Goal: Check status: Check status

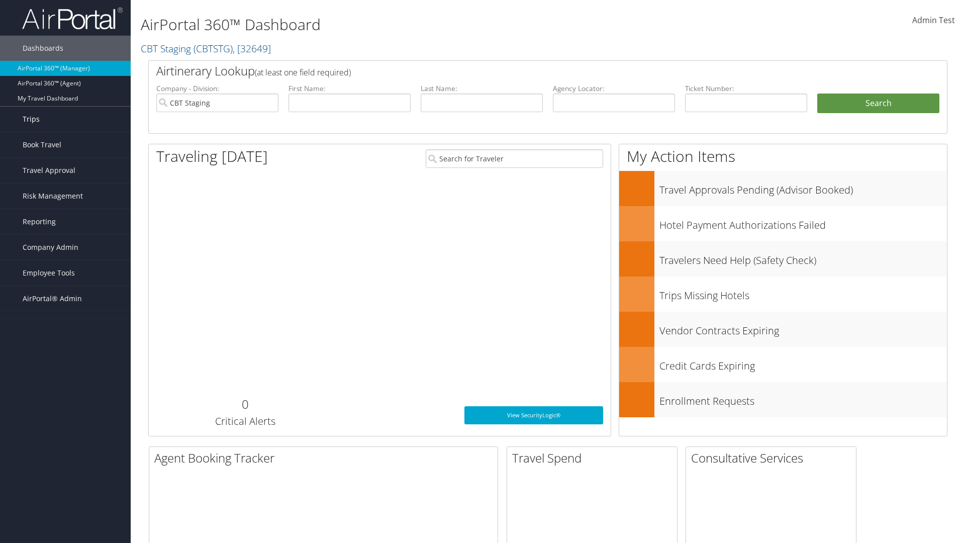
click at [65, 119] on link "Trips" at bounding box center [65, 119] width 131 height 25
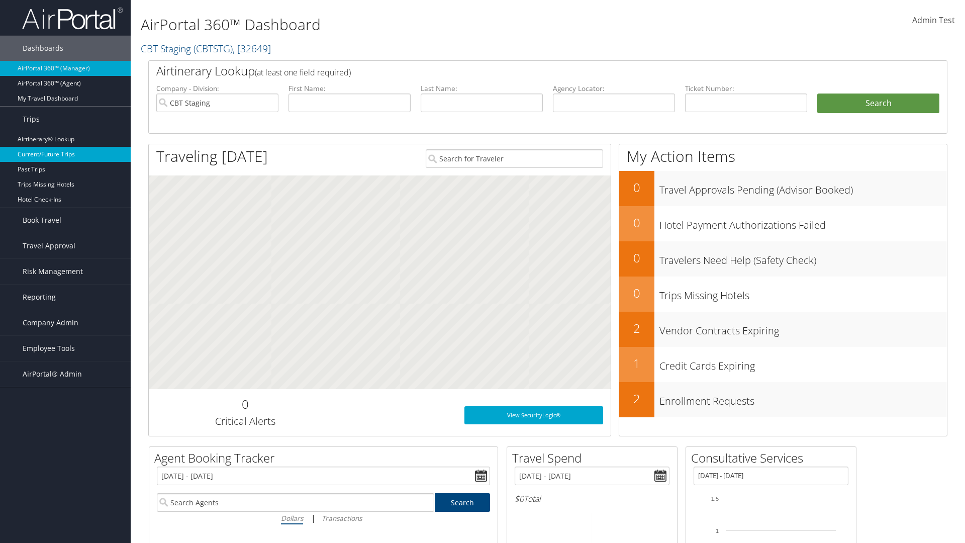
click at [65, 154] on link "Current/Future Trips" at bounding box center [65, 154] width 131 height 15
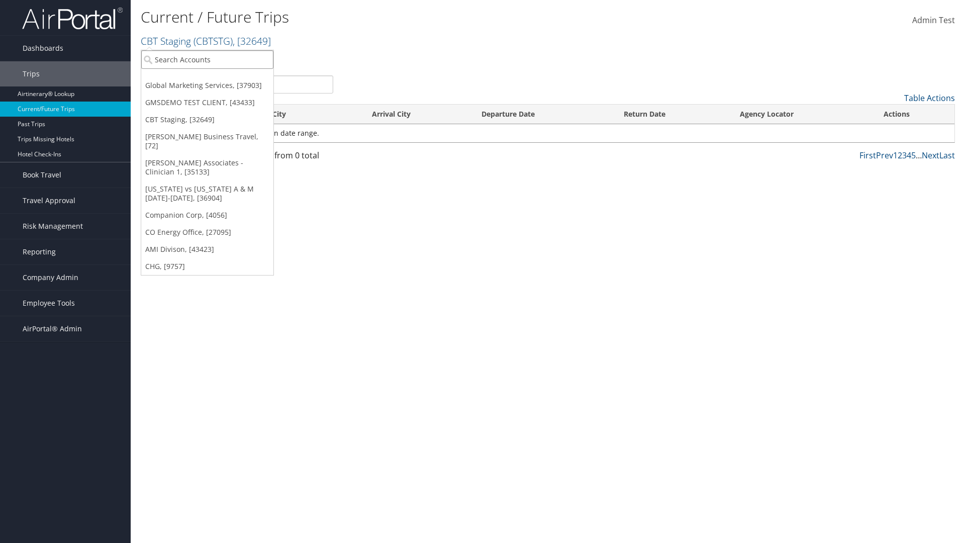
click at [207, 59] on input "search" at bounding box center [207, 59] width 132 height 19
type input "CBTSTG"
click at [207, 78] on div "CBT Staging (CBTSTG), [32649]" at bounding box center [207, 77] width 143 height 9
